Goal: Communication & Community: Answer question/provide support

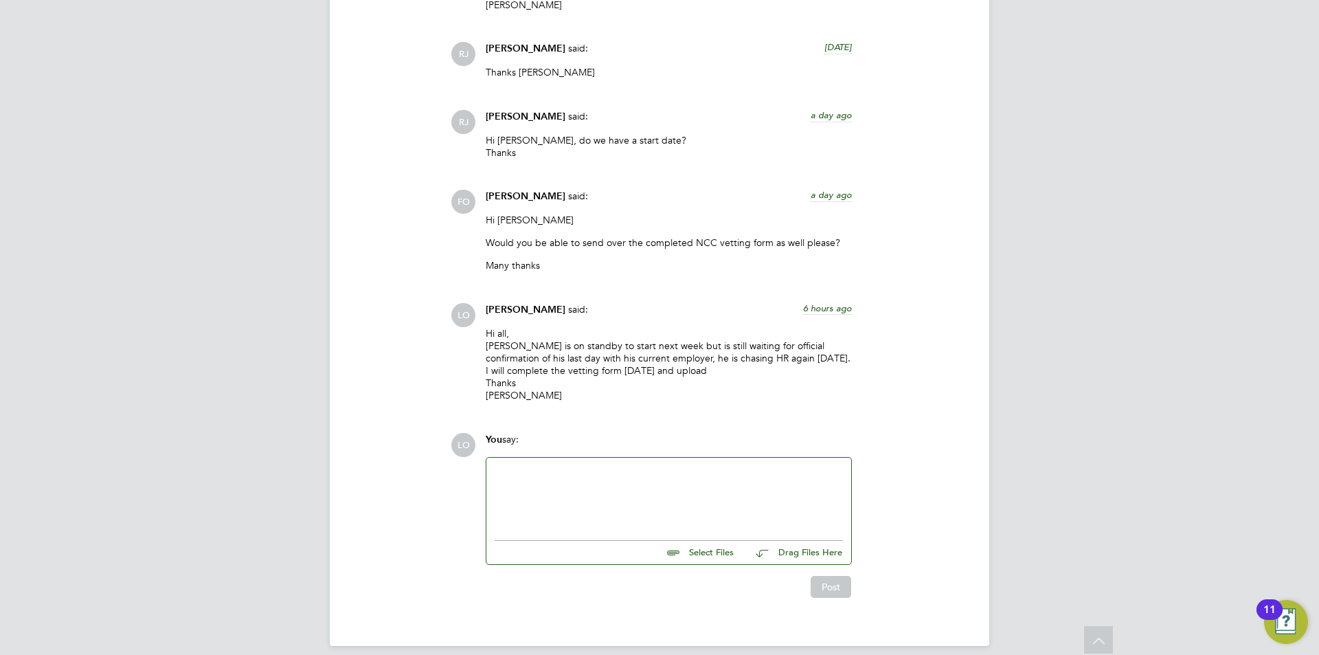
click at [604, 490] on div at bounding box center [669, 495] width 348 height 59
click at [705, 544] on input "file" at bounding box center [740, 550] width 206 height 19
type input "C:\fakepath\[PERSON_NAME] Vetting NCC.docx"
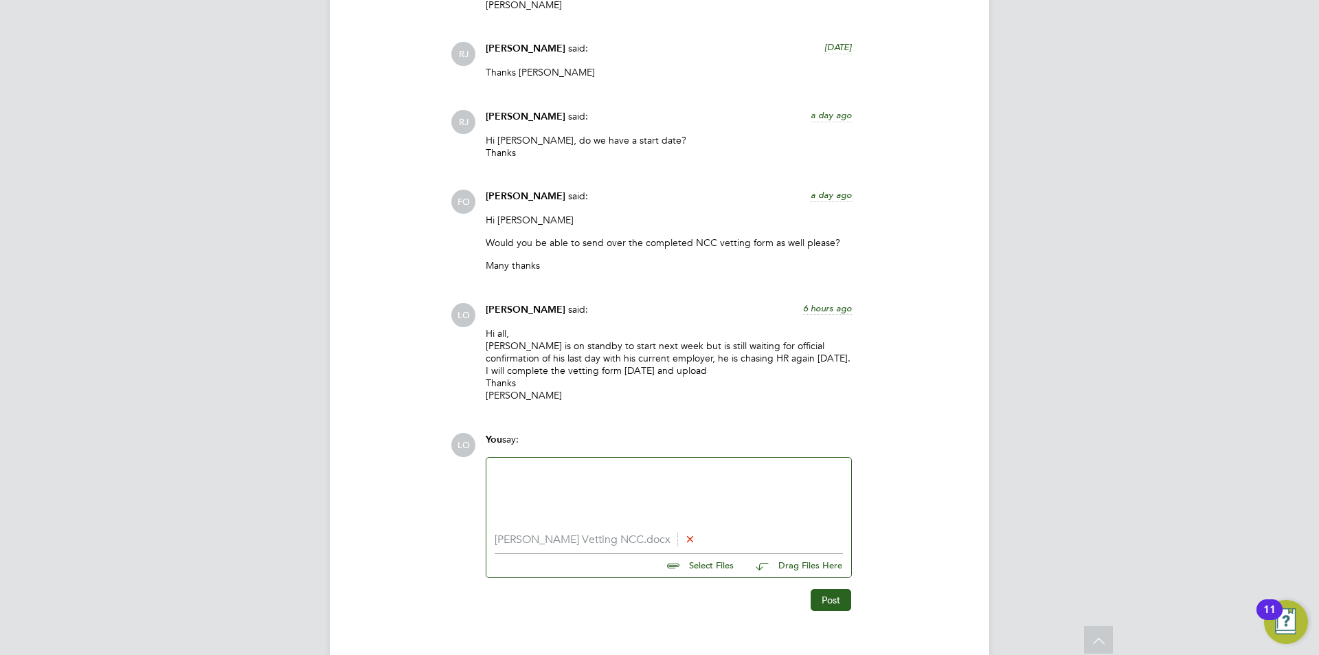
click at [580, 469] on div at bounding box center [669, 495] width 348 height 59
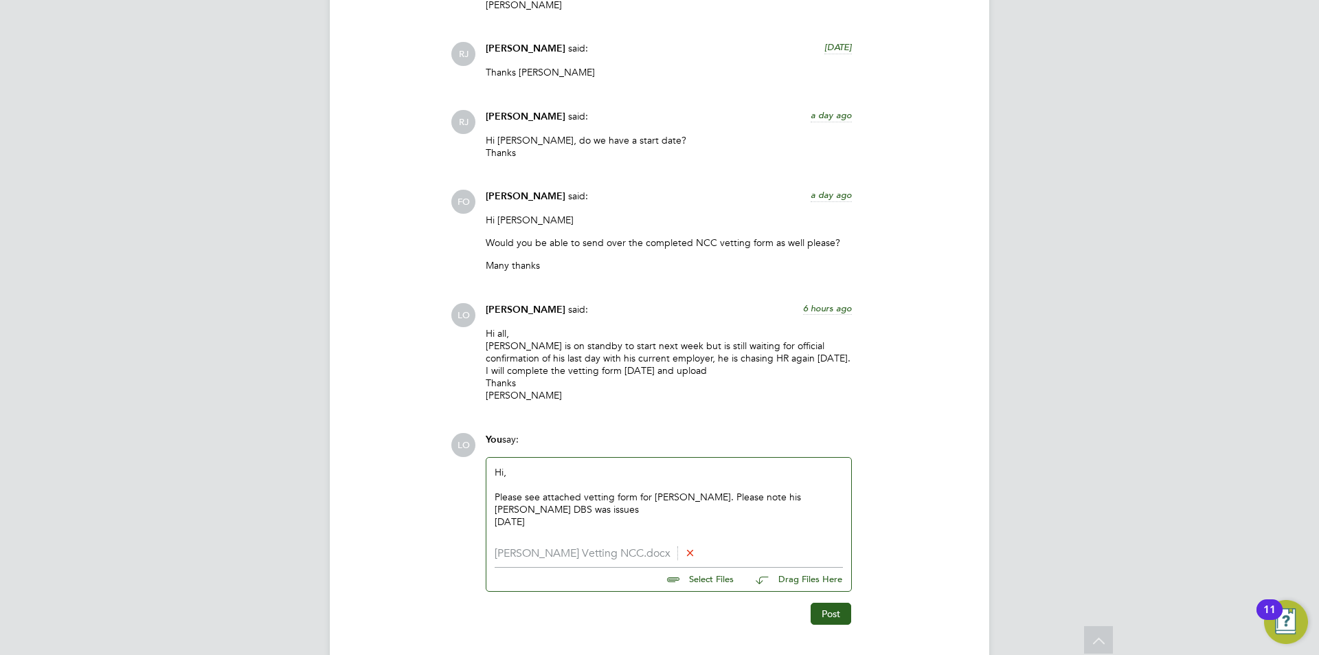
drag, startPoint x: 543, startPoint y: 510, endPoint x: 508, endPoint y: 508, distance: 35.1
click at [484, 510] on div "You say: Hi, Please see attached vetting form for Greg Cavill. Please note his …" at bounding box center [669, 512] width 380 height 159
click at [569, 495] on div "Please see attached vetting form for Greg Cavill. Please note his Morgan Hunt D…" at bounding box center [669, 502] width 348 height 25
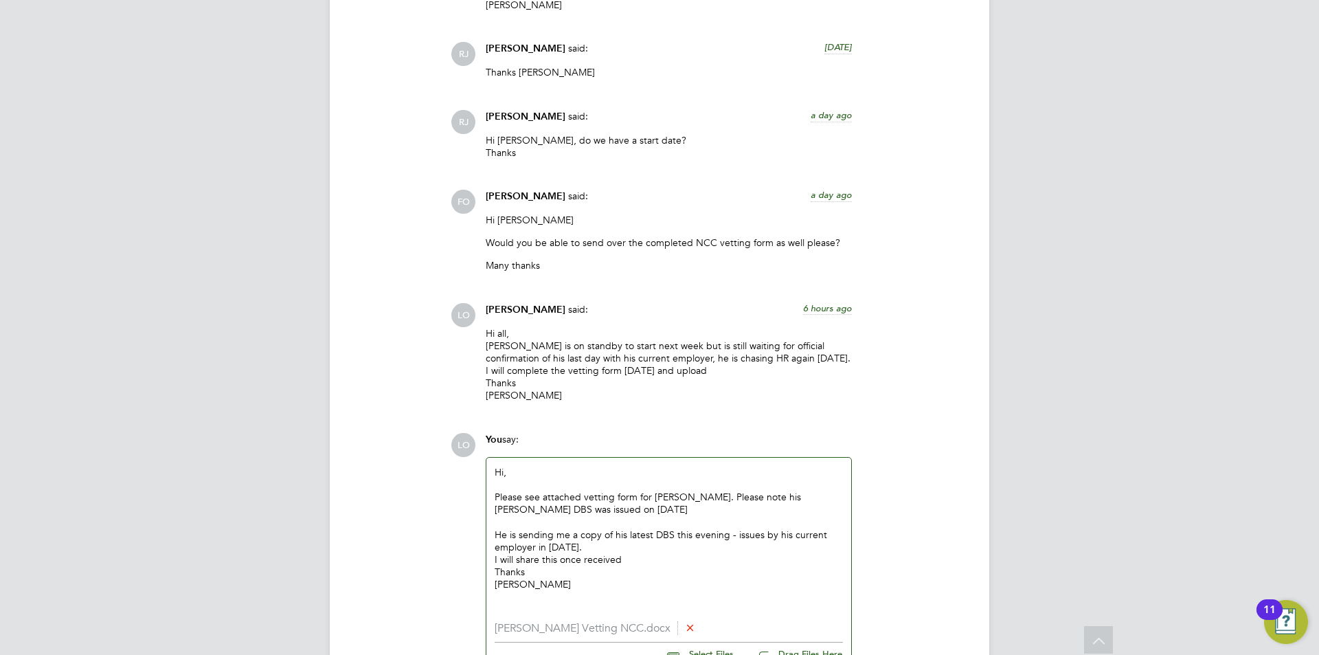
click at [652, 494] on div "Please see attached vetting form for Greg Cavill. Please note his Morgan Hunt D…" at bounding box center [669, 502] width 348 height 25
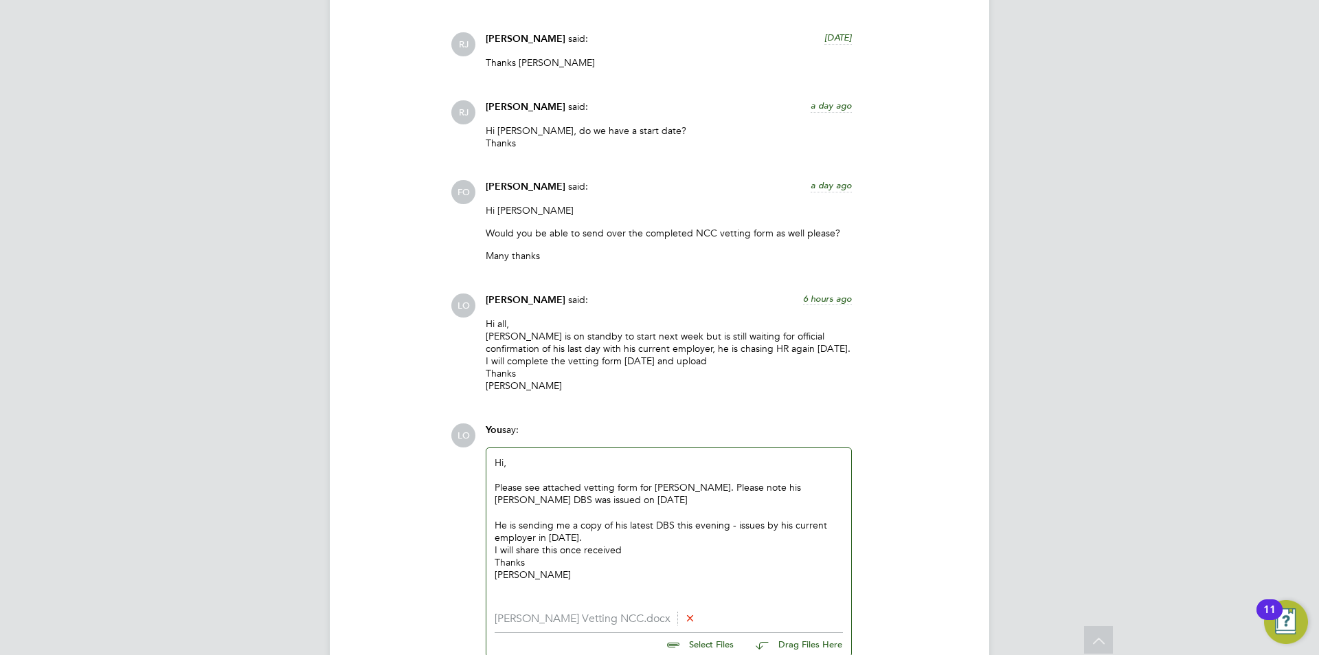
scroll to position [4829, 0]
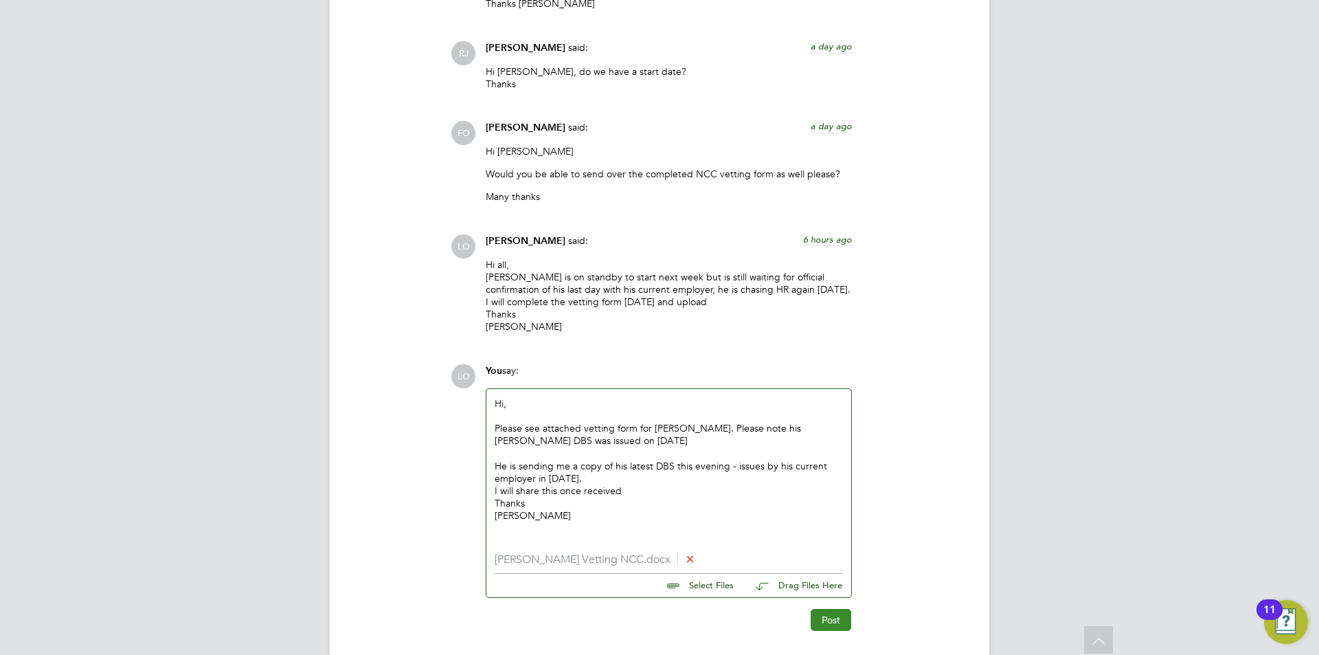
click at [834, 609] on button "Post" at bounding box center [831, 620] width 41 height 22
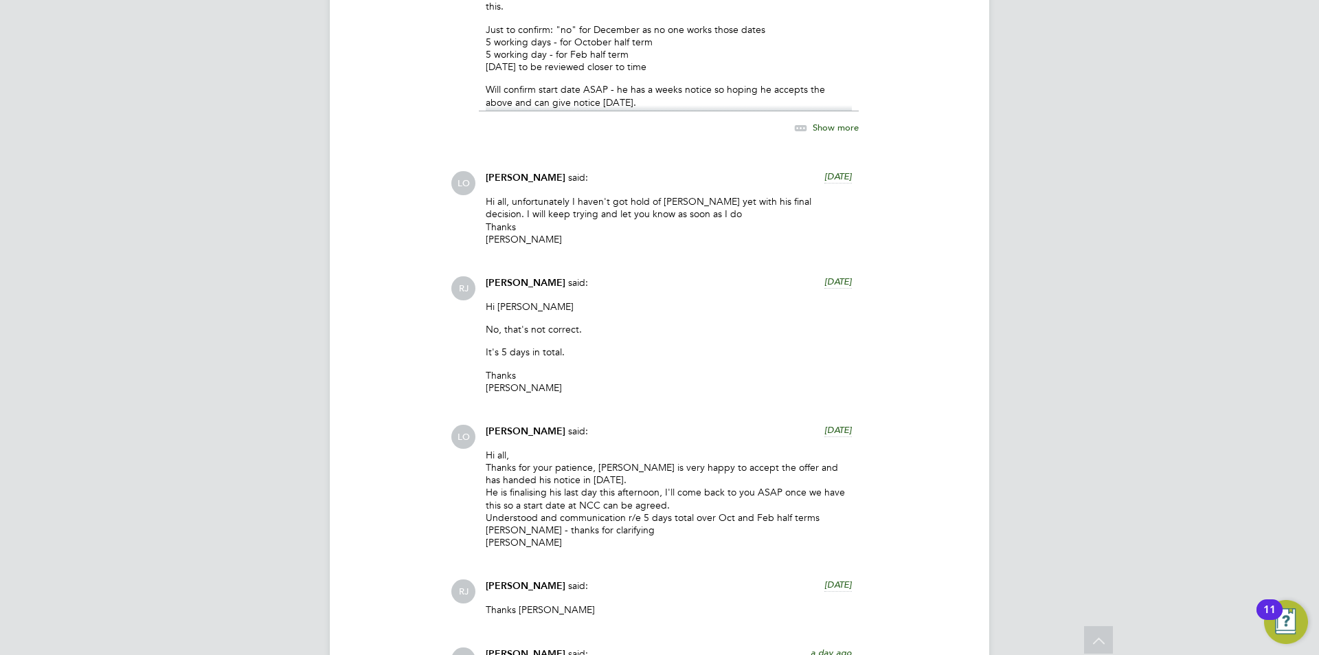
scroll to position [4121, 0]
